Goal: Information Seeking & Learning: Find specific fact

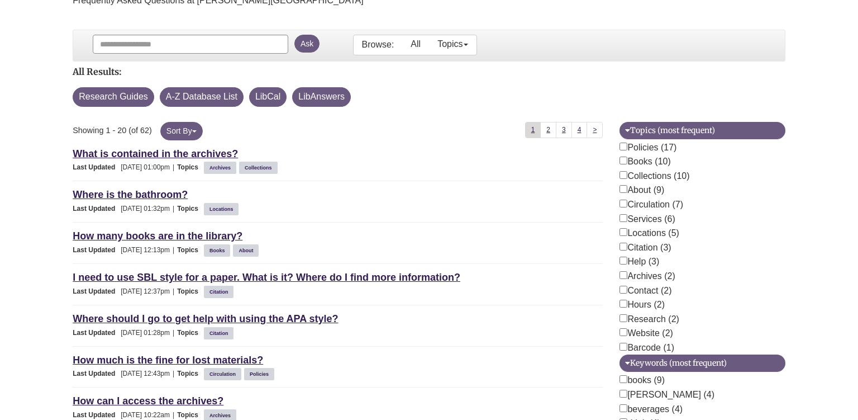
scroll to position [177, 0]
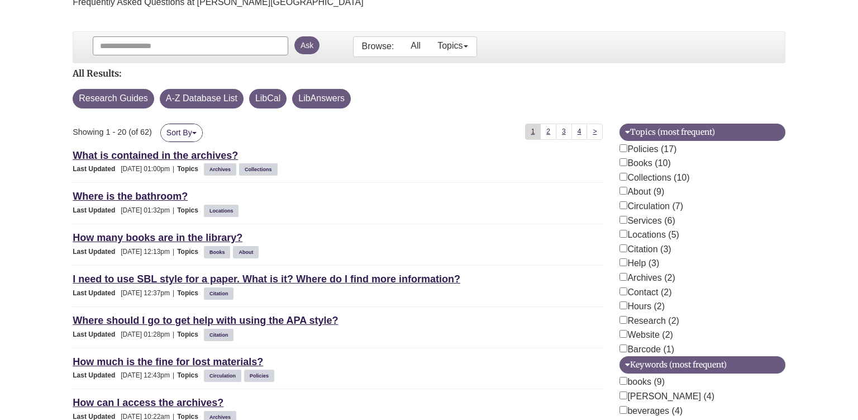
click at [193, 131] on button "Sort By" at bounding box center [181, 132] width 42 height 18
click at [255, 126] on div "Showing 1 - 20 (of 62) Sort By Relevancy Updated (most recent)" at bounding box center [201, 135] width 274 height 24
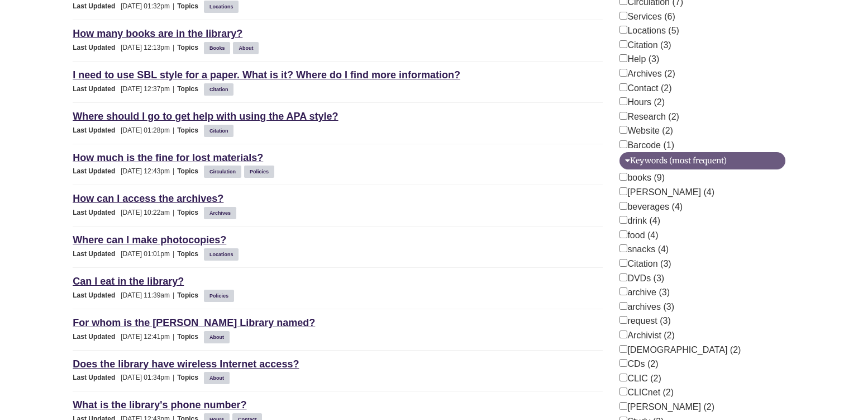
scroll to position [413, 0]
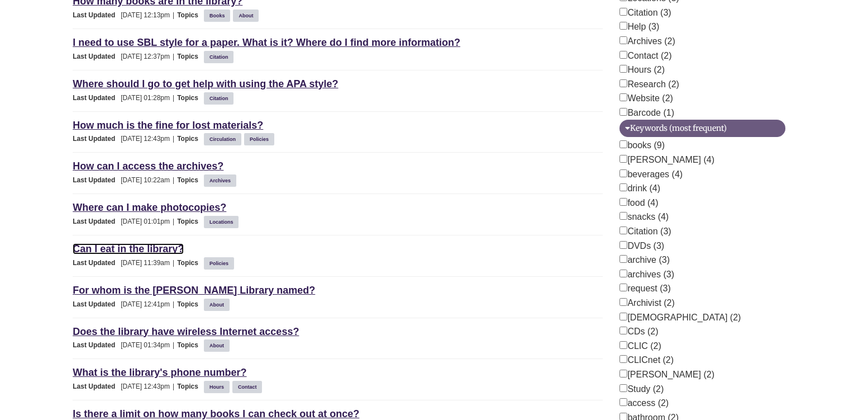
click at [160, 243] on link "Can I eat in the library?" at bounding box center [128, 248] width 111 height 11
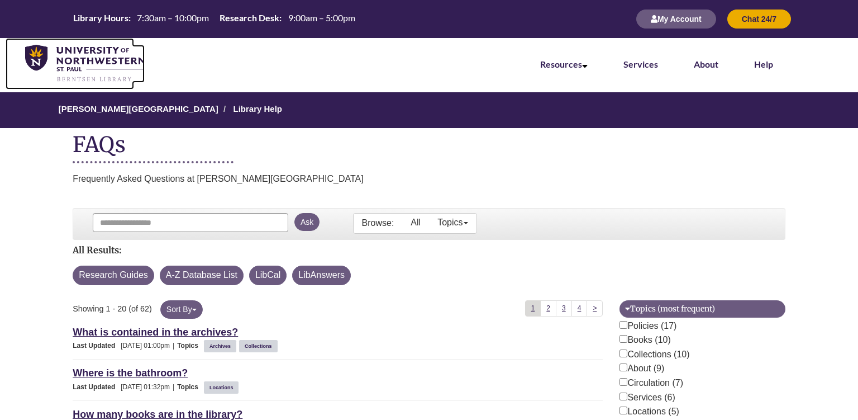
click at [91, 62] on img at bounding box center [85, 64] width 120 height 38
